Goal: Task Accomplishment & Management: Manage account settings

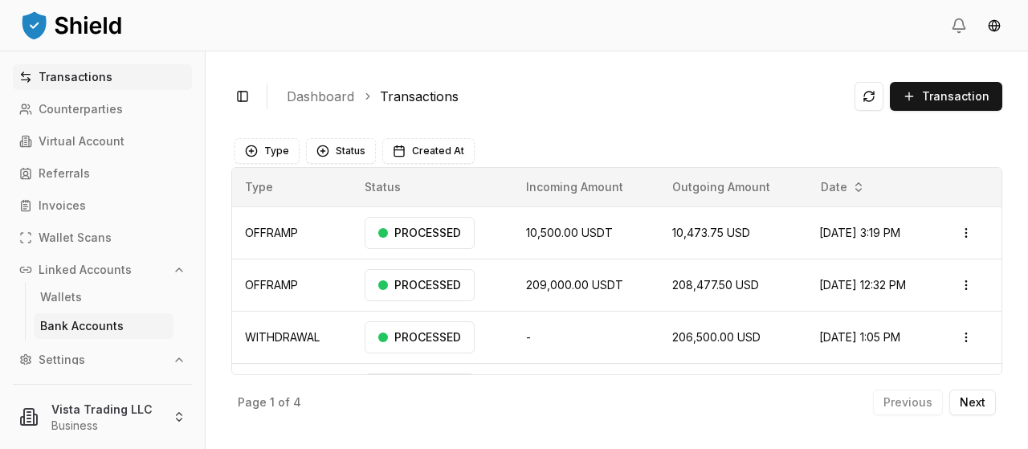
click at [65, 327] on p "Bank Accounts" at bounding box center [82, 325] width 84 height 11
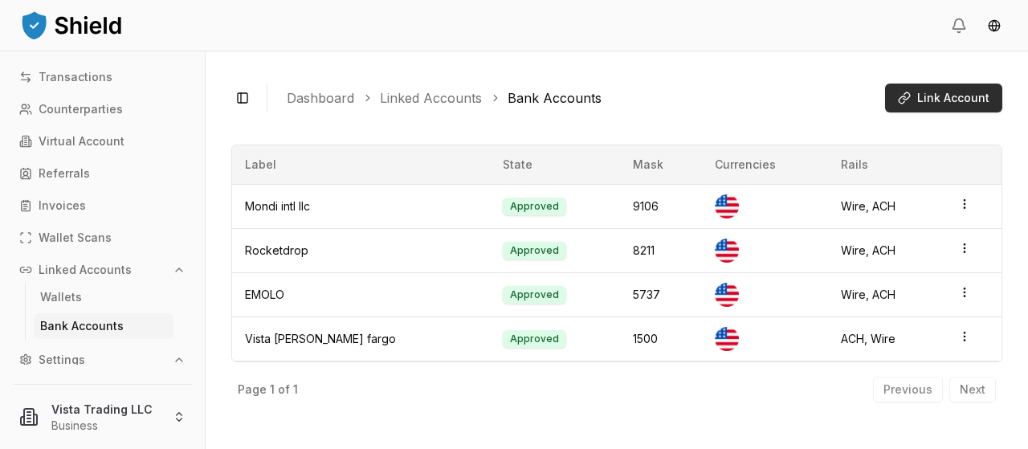
click at [937, 107] on button "Link Account" at bounding box center [943, 98] width 117 height 29
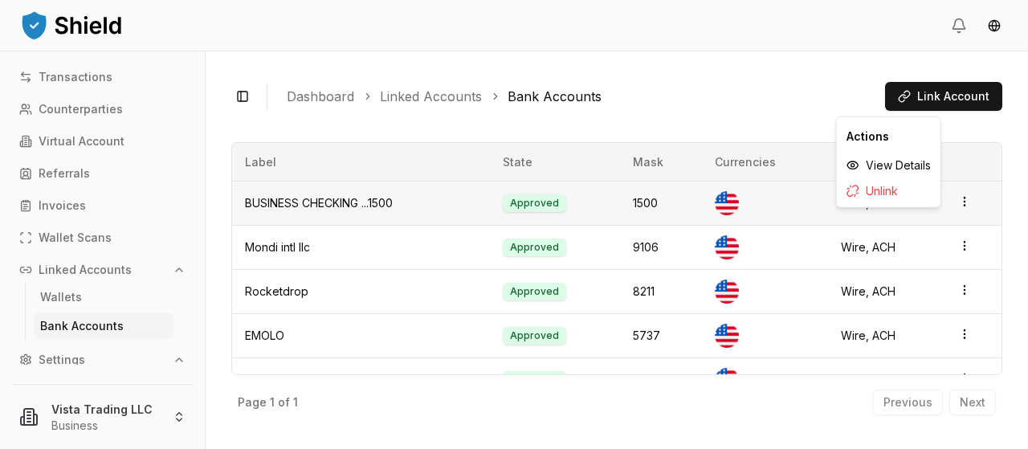
click at [958, 203] on icon "button" at bounding box center [964, 201] width 13 height 13
click at [771, 96] on ol "Dashboard Linked Accounts Bank Accounts" at bounding box center [579, 96] width 585 height 19
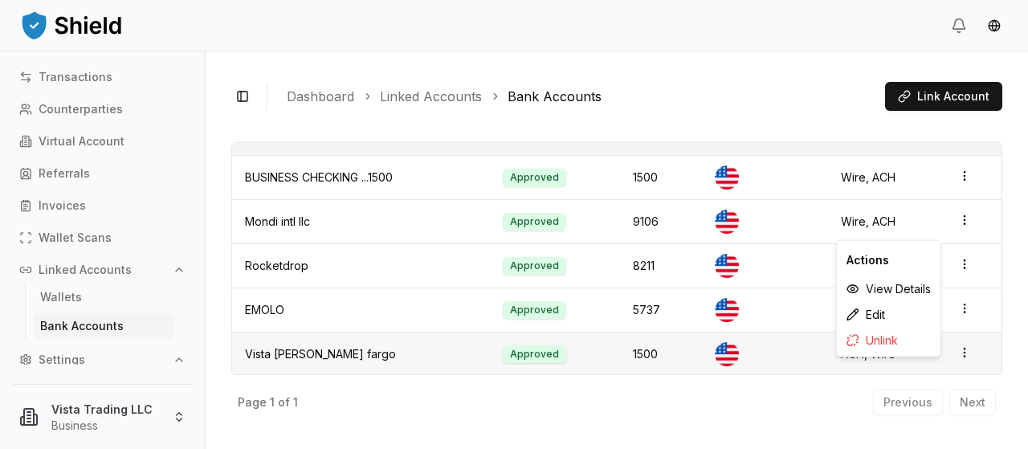
click at [958, 354] on icon "button" at bounding box center [964, 352] width 13 height 13
click at [898, 344] on div "Unlink" at bounding box center [888, 341] width 97 height 26
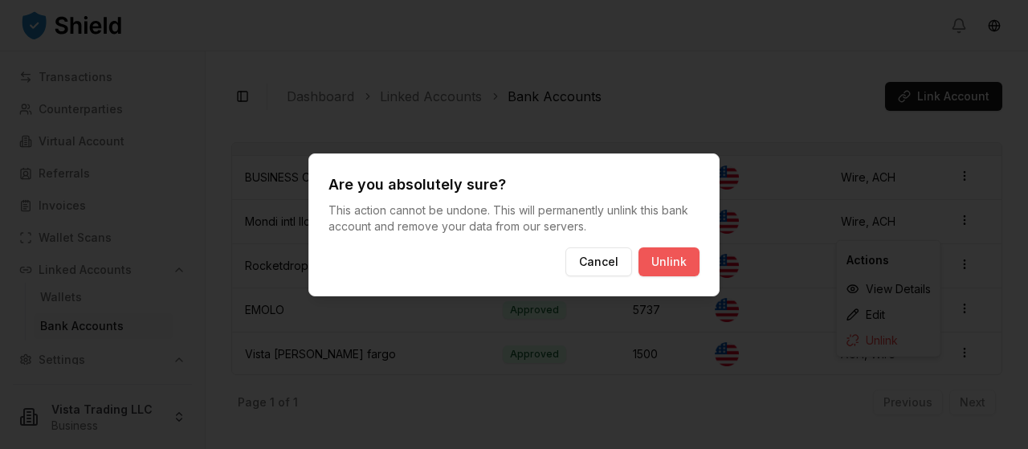
click at [687, 268] on button "Unlink" at bounding box center [668, 261] width 61 height 29
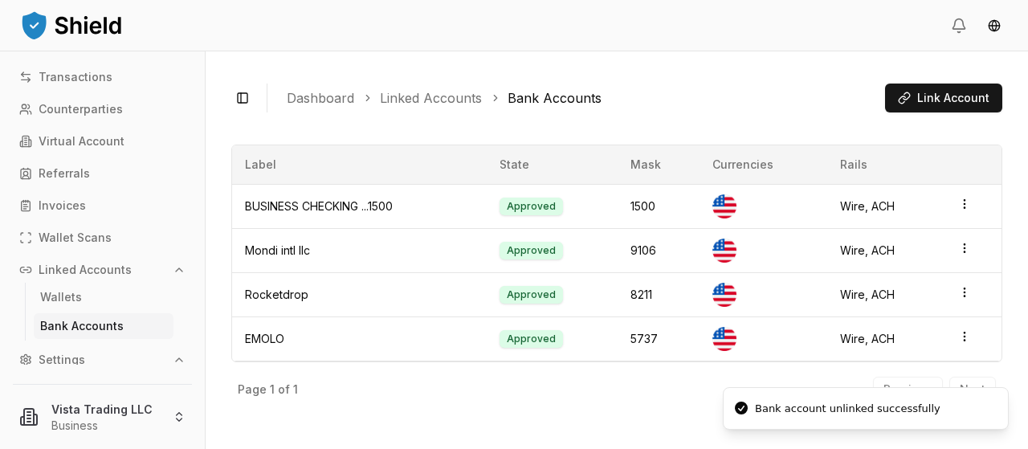
scroll to position [0, 0]
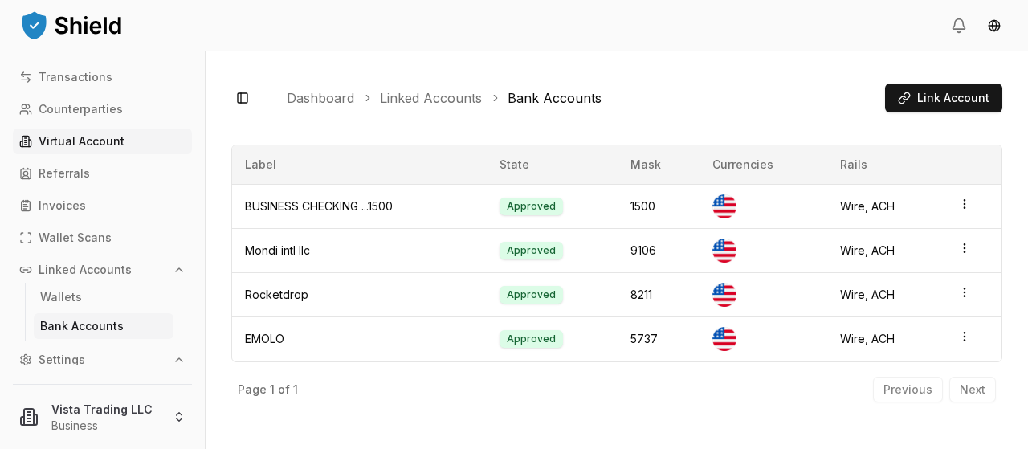
click at [97, 143] on p "Virtual Account" at bounding box center [82, 141] width 86 height 11
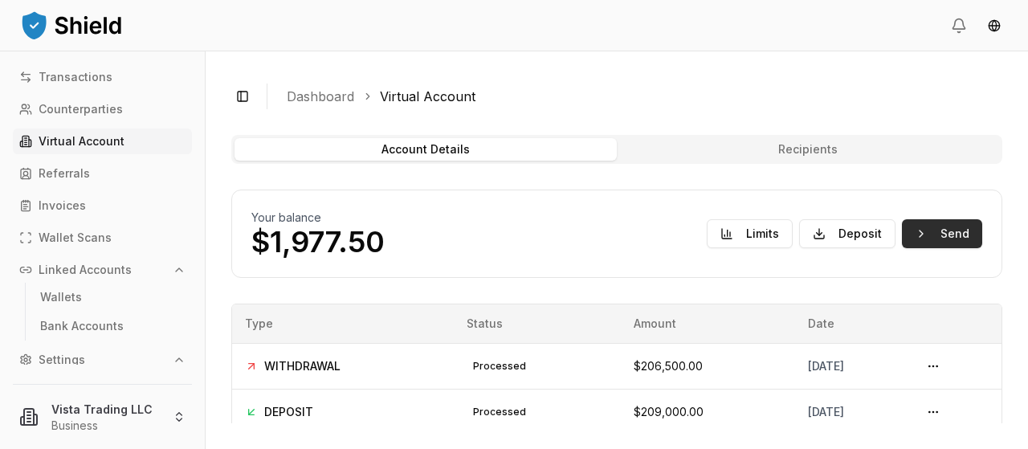
click at [949, 238] on button "Send" at bounding box center [942, 233] width 80 height 29
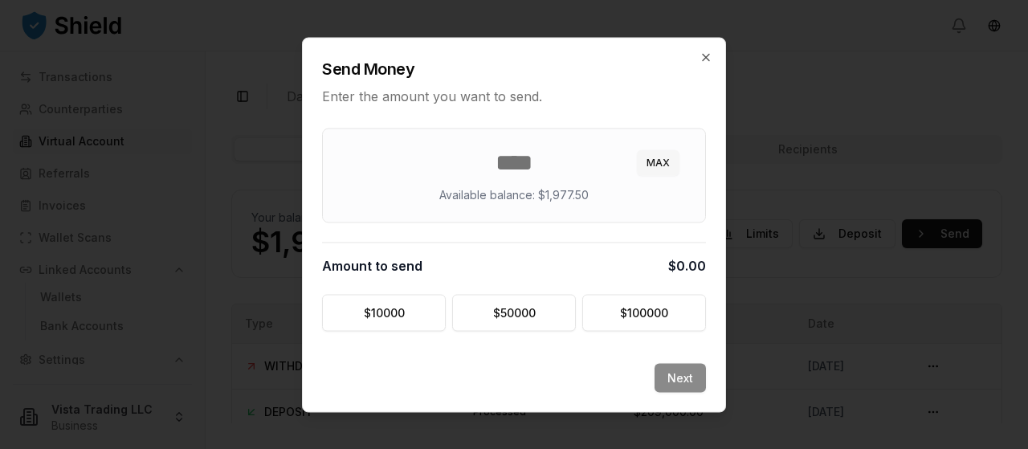
click at [650, 157] on button "MAX" at bounding box center [658, 162] width 43 height 26
type input "******"
click at [678, 376] on button "Next" at bounding box center [679, 377] width 51 height 29
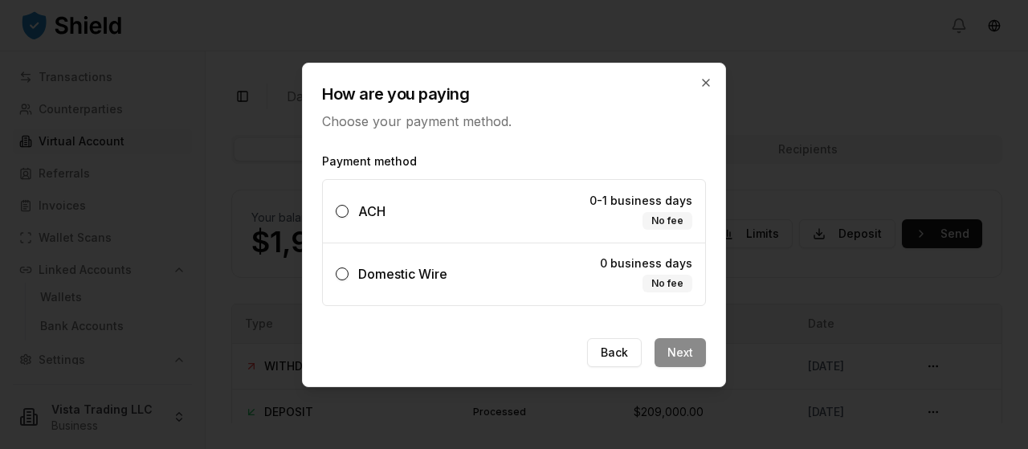
click at [342, 273] on button "Domestic Wire 0 business days No fee" at bounding box center [342, 273] width 13 height 13
click at [687, 357] on button "Next" at bounding box center [679, 352] width 51 height 29
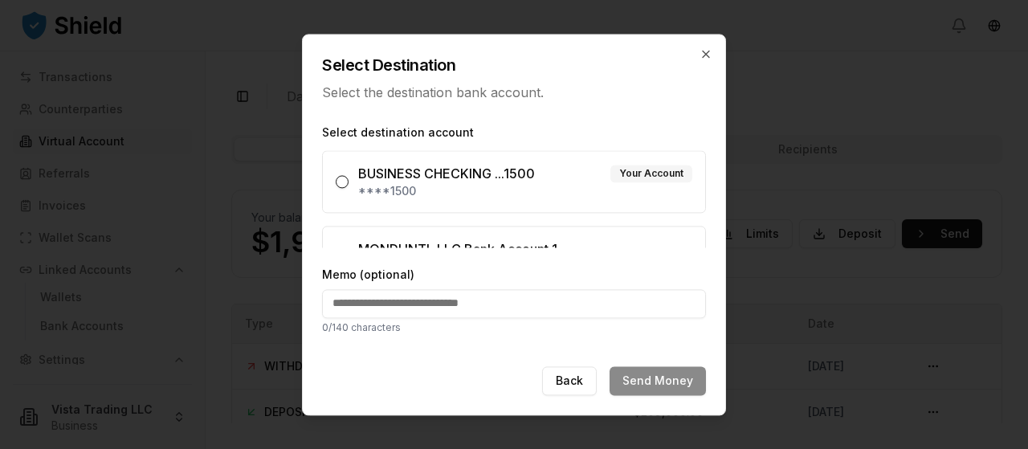
click at [340, 185] on button "BUSINESS CHECKING ...1500 Your Account ****1500" at bounding box center [342, 181] width 13 height 13
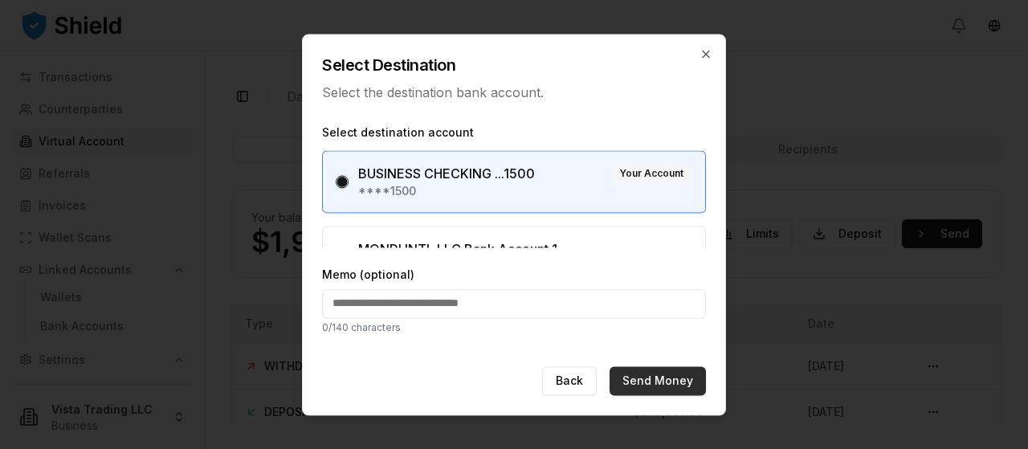
click at [662, 383] on button "Send Money" at bounding box center [657, 380] width 96 height 29
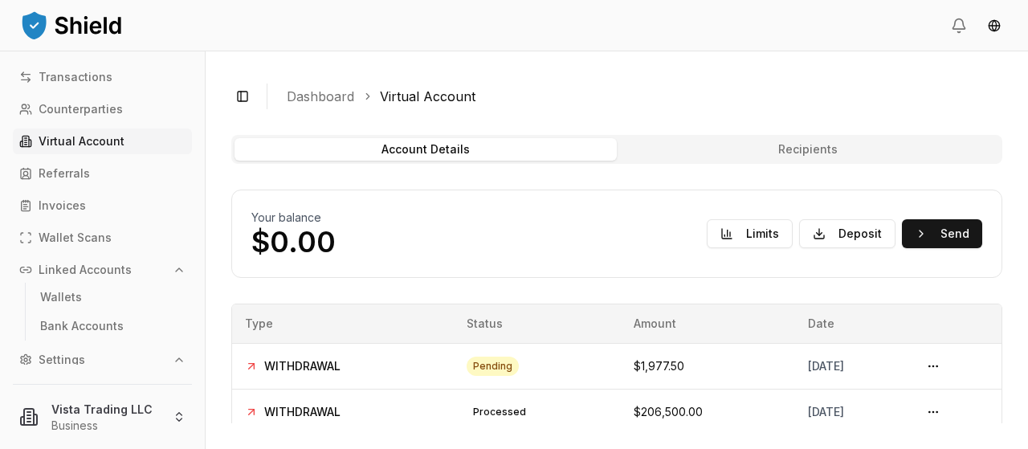
click at [78, 142] on p "Virtual Account" at bounding box center [82, 141] width 86 height 11
